Goal: Information Seeking & Learning: Find specific fact

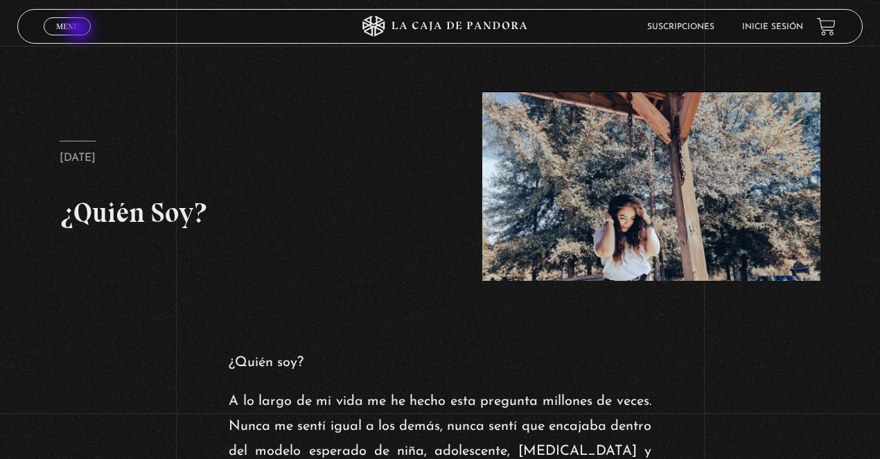
click at [80, 29] on link "Menu Cerrar" at bounding box center [67, 26] width 47 height 18
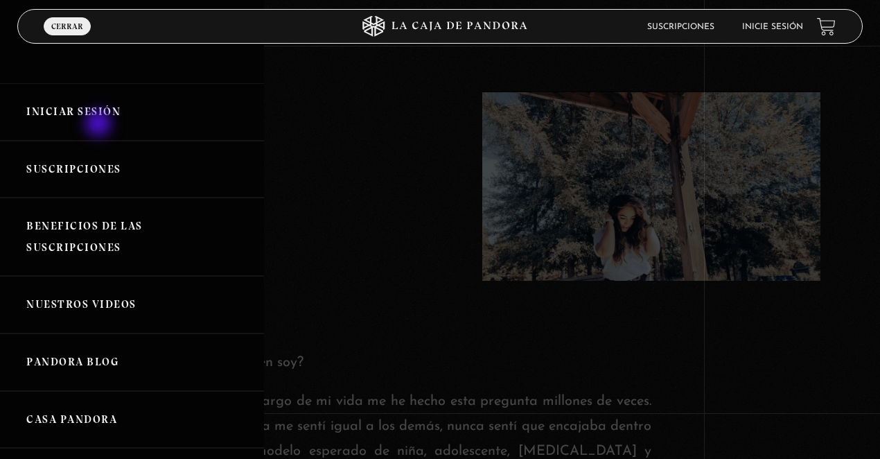
click at [100, 125] on link "Iniciar Sesión" at bounding box center [132, 112] width 264 height 58
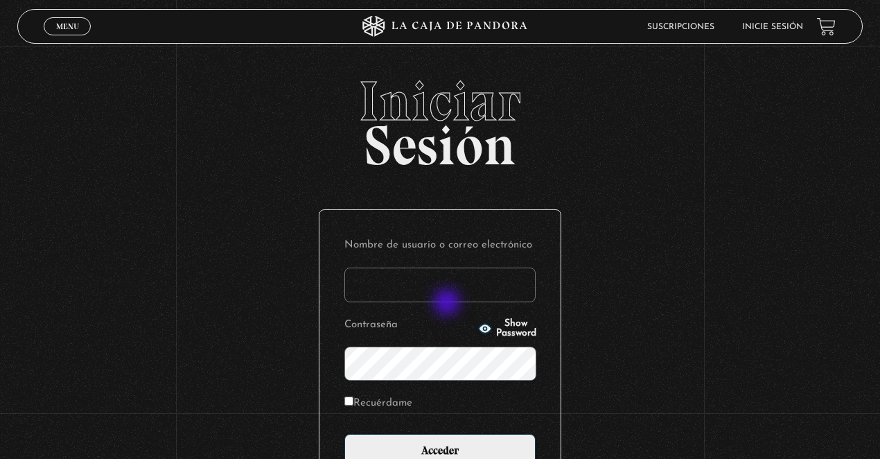
type input "lisbethfelixpaulino"
click at [382, 410] on label "Recuérdame" at bounding box center [379, 403] width 68 height 21
click at [354, 406] on input "Recuérdame" at bounding box center [349, 401] width 9 height 9
checkbox input "true"
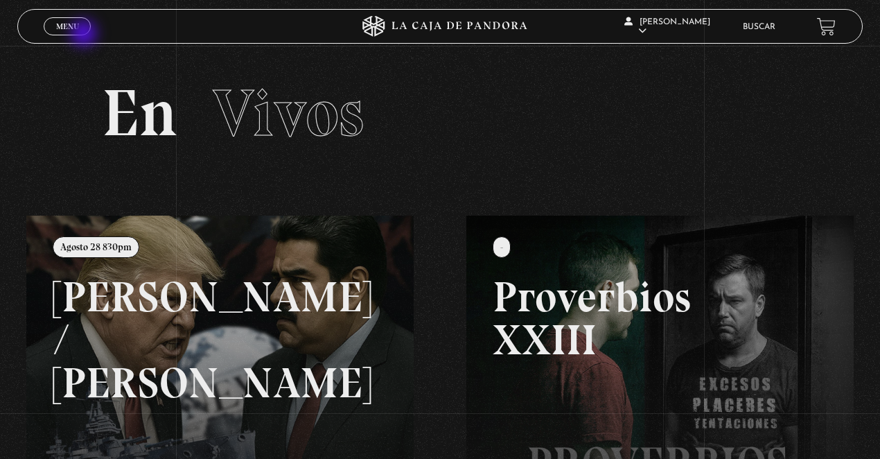
click at [85, 34] on link "Menu Cerrar" at bounding box center [67, 26] width 47 height 18
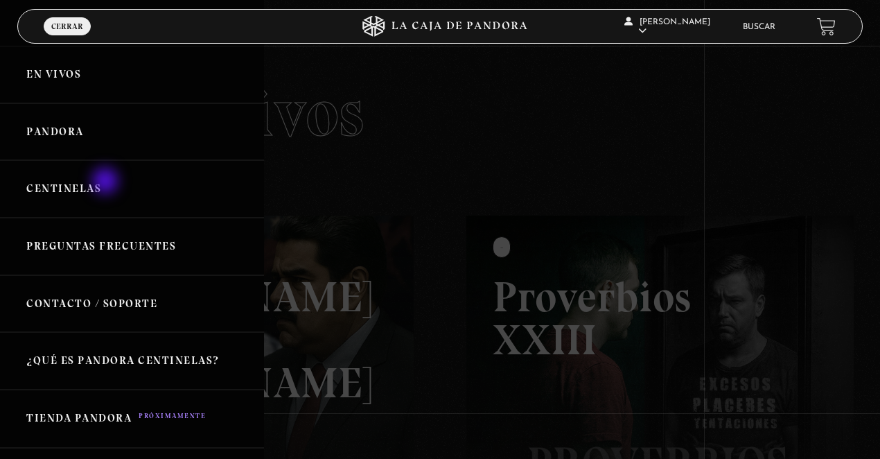
click at [107, 182] on link "Centinelas" at bounding box center [132, 189] width 264 height 58
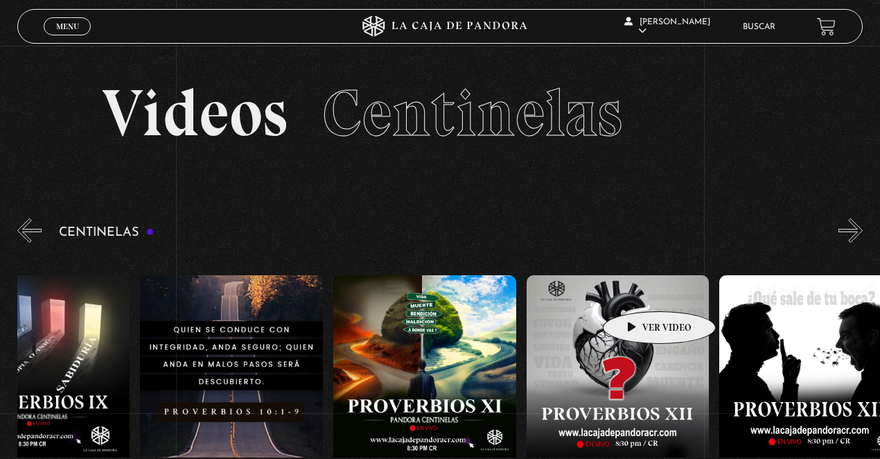
drag, startPoint x: 734, startPoint y: 291, endPoint x: 232, endPoint y: 286, distance: 502.0
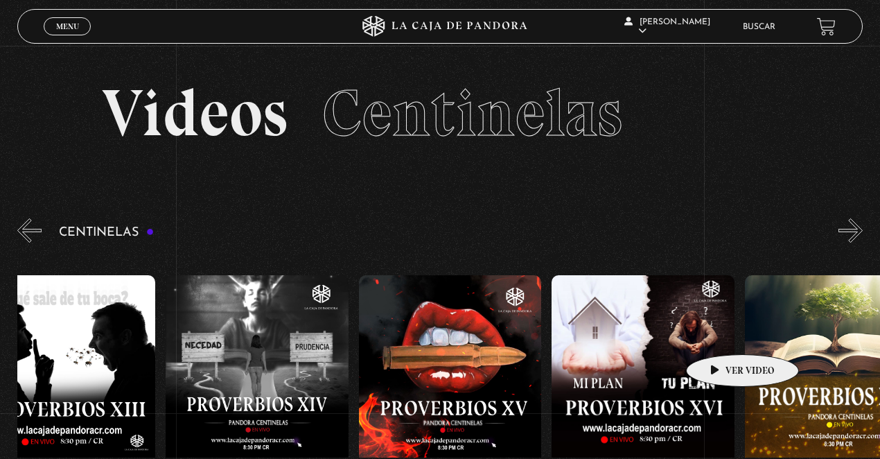
drag, startPoint x: 731, startPoint y: 334, endPoint x: 587, endPoint y: 313, distance: 145.7
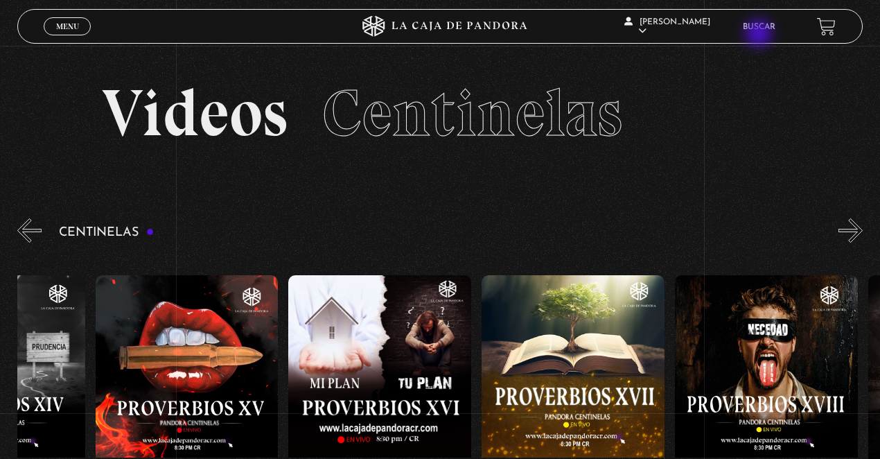
click at [761, 35] on li "Buscar" at bounding box center [759, 26] width 33 height 21
click at [761, 28] on link "Buscar" at bounding box center [759, 27] width 33 height 8
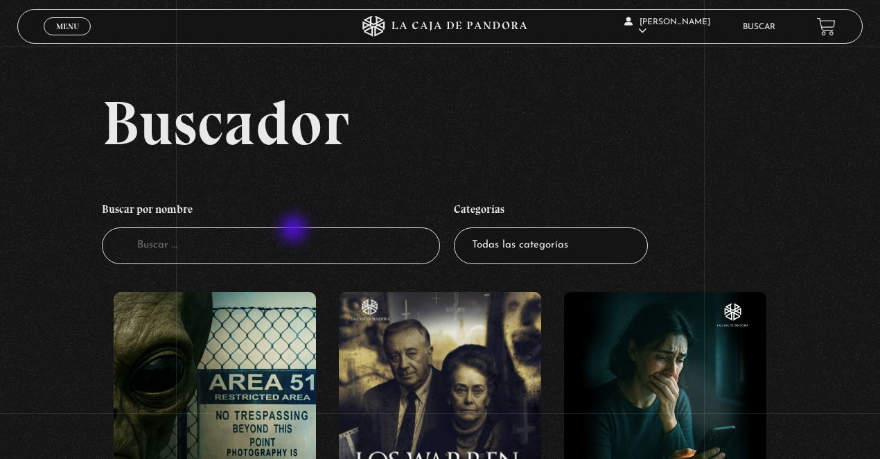
click at [276, 240] on input "Buscador" at bounding box center [271, 245] width 338 height 37
type input "Alex"
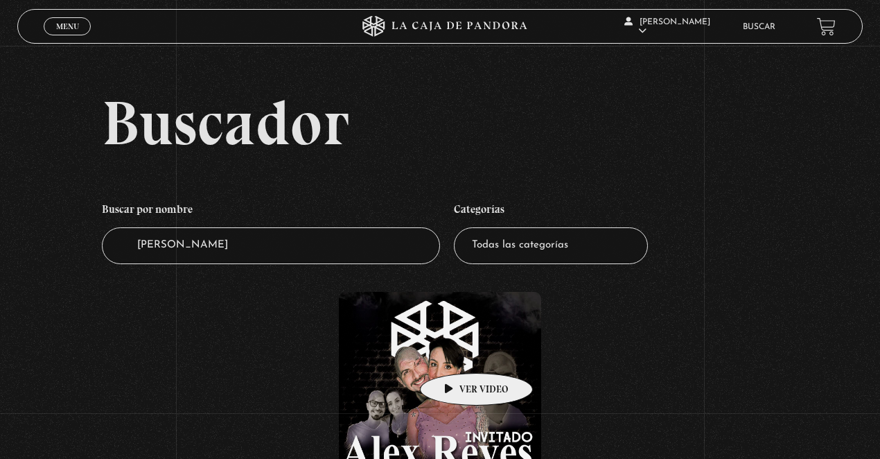
click at [455, 352] on figure at bounding box center [440, 417] width 203 height 250
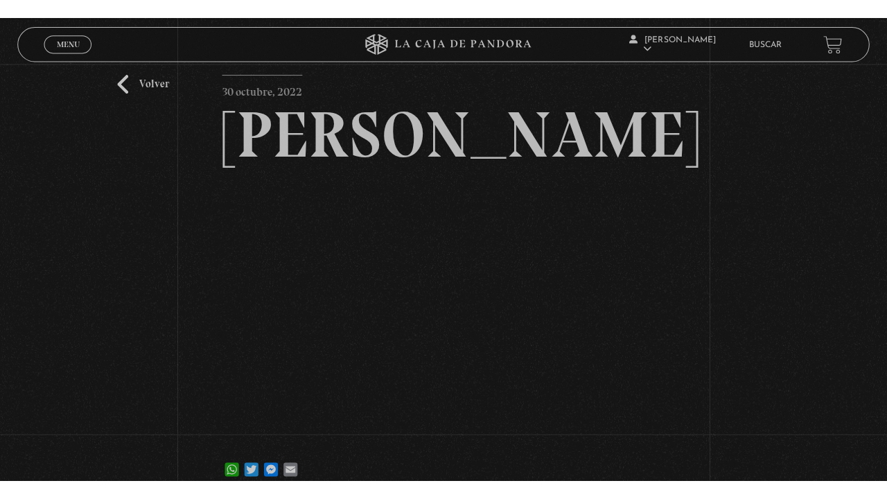
scroll to position [46, 0]
